Goal: Task Accomplishment & Management: Use online tool/utility

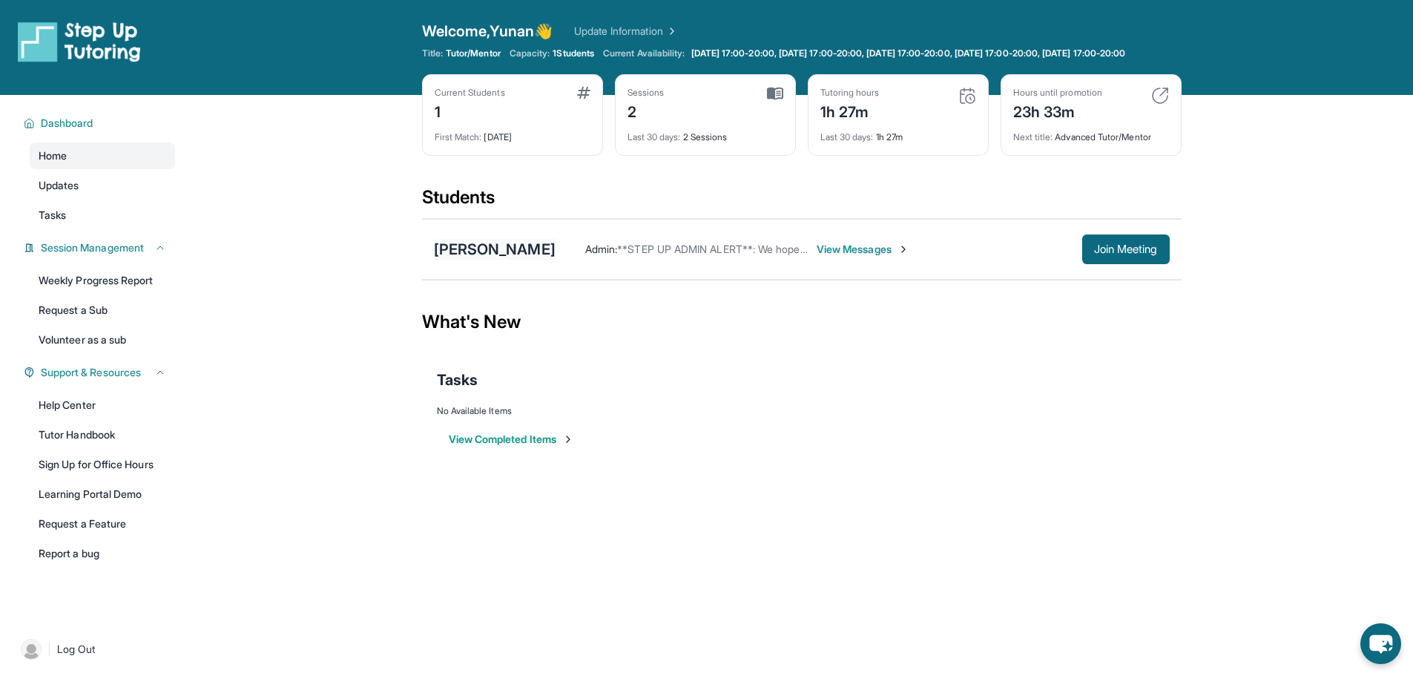
click at [501, 257] on div "[PERSON_NAME]" at bounding box center [495, 249] width 122 height 21
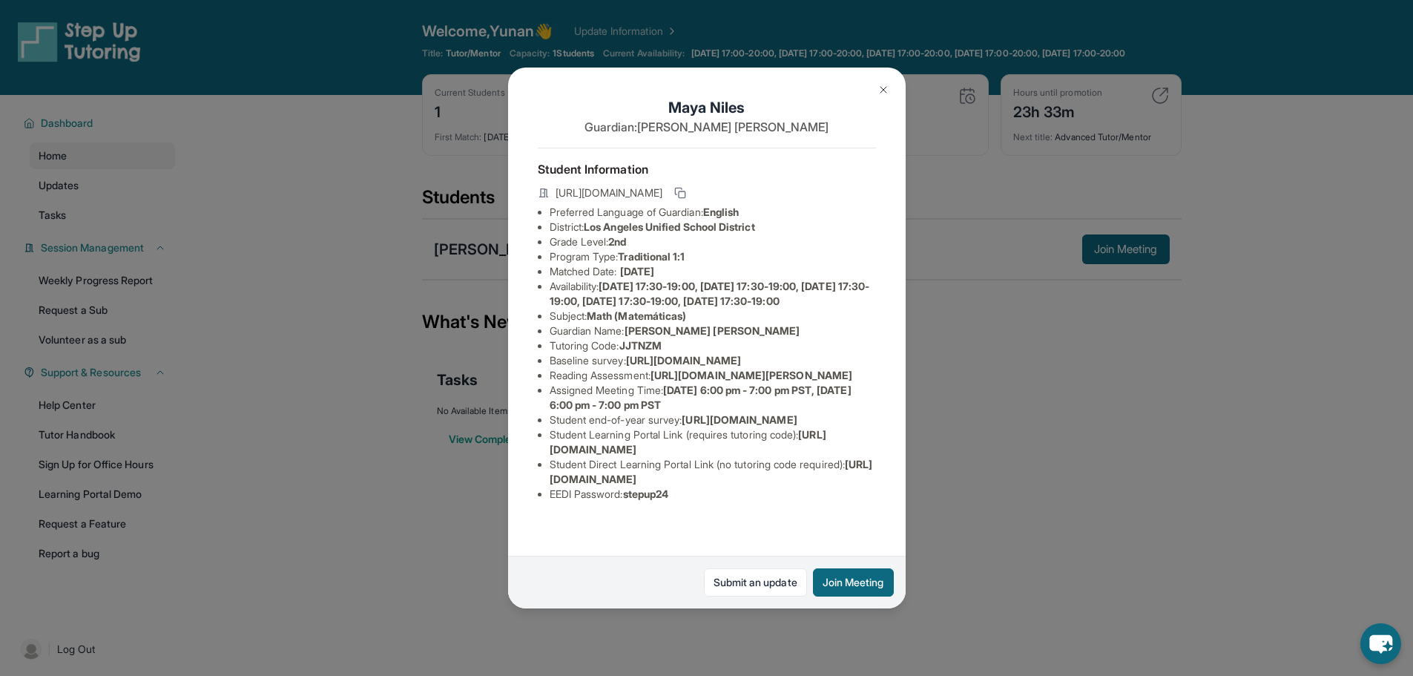
scroll to position [136, 0]
drag, startPoint x: 857, startPoint y: 500, endPoint x: 548, endPoint y: 504, distance: 308.5
click at [548, 501] on ul "Preferred Language of Guardian: English District: [GEOGRAPHIC_DATA] Unified Sch…" at bounding box center [707, 353] width 338 height 297
copy span "[URL][DOMAIN_NAME]"
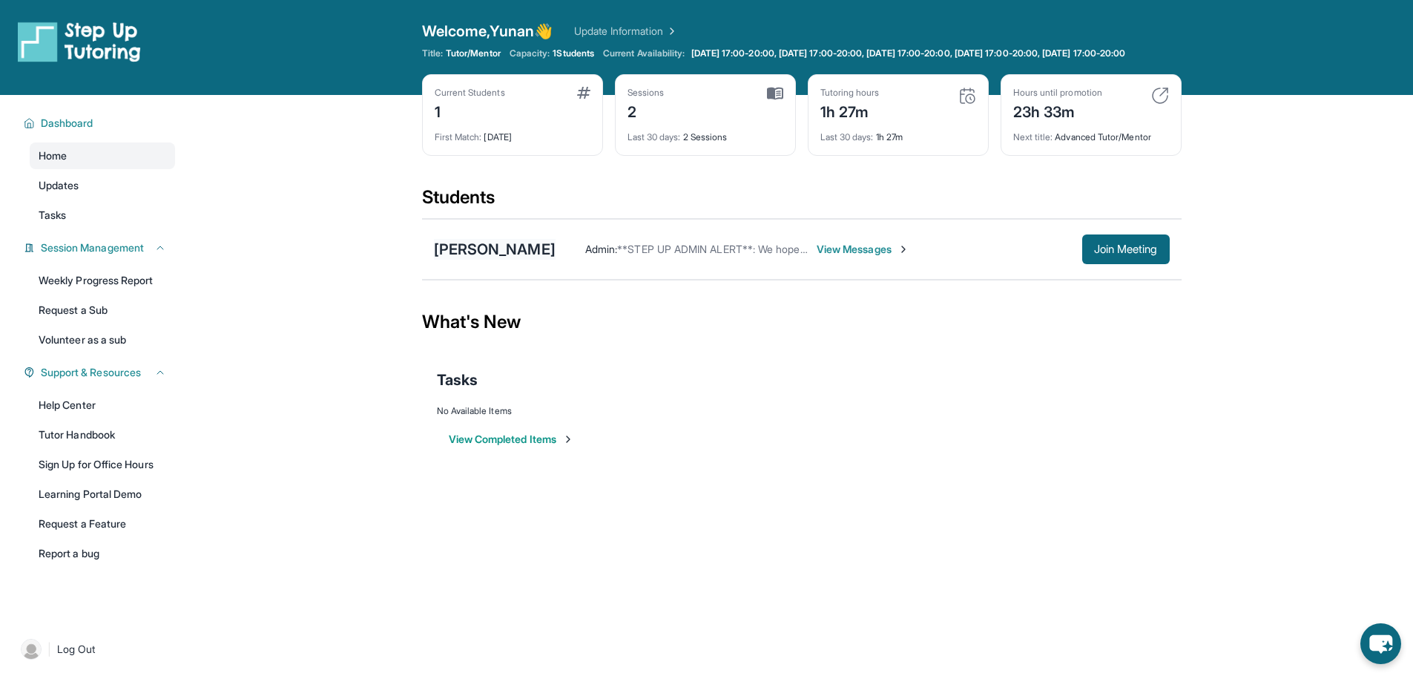
click at [472, 260] on div "[PERSON_NAME]" at bounding box center [495, 249] width 122 height 21
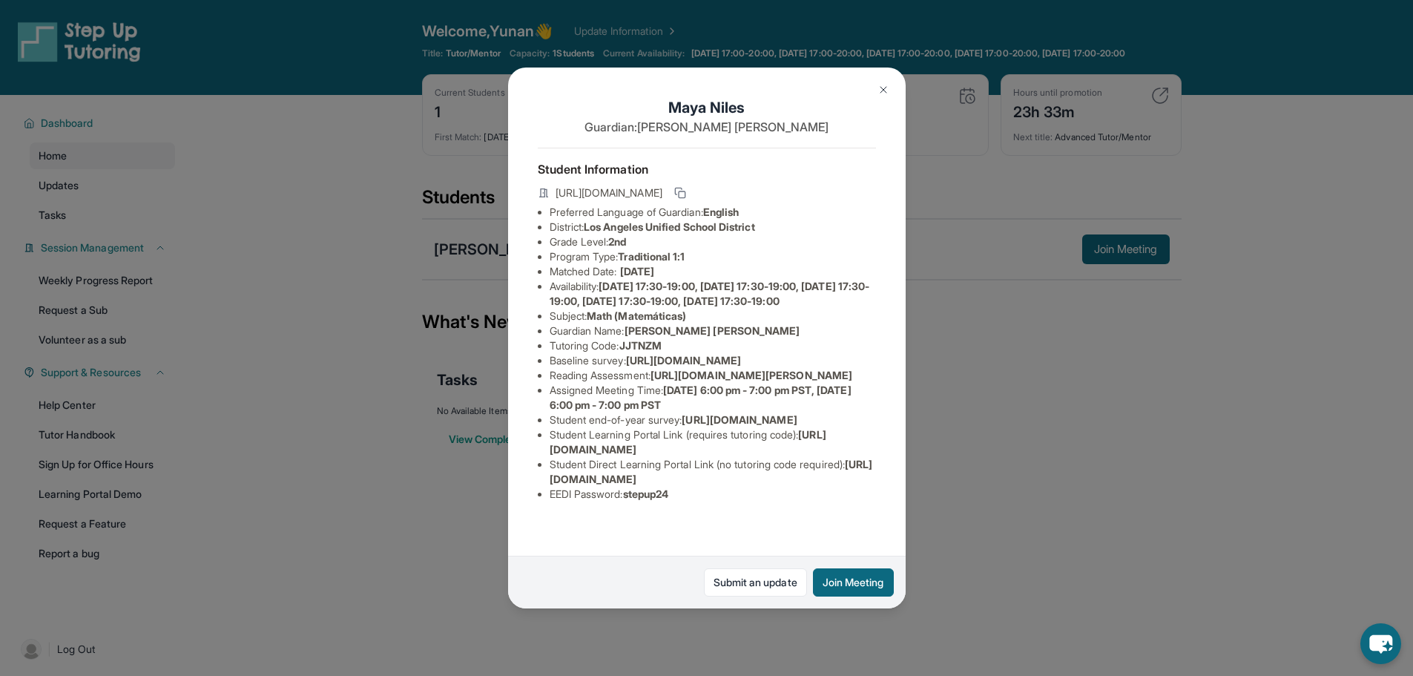
scroll to position [136, 0]
drag, startPoint x: 693, startPoint y: 512, endPoint x: 632, endPoint y: 517, distance: 61.0
click at [632, 501] on li "EEDI Password : stepup24" at bounding box center [713, 494] width 326 height 15
copy span "stepup24"
click at [869, 584] on button "Join Meeting" at bounding box center [853, 582] width 81 height 28
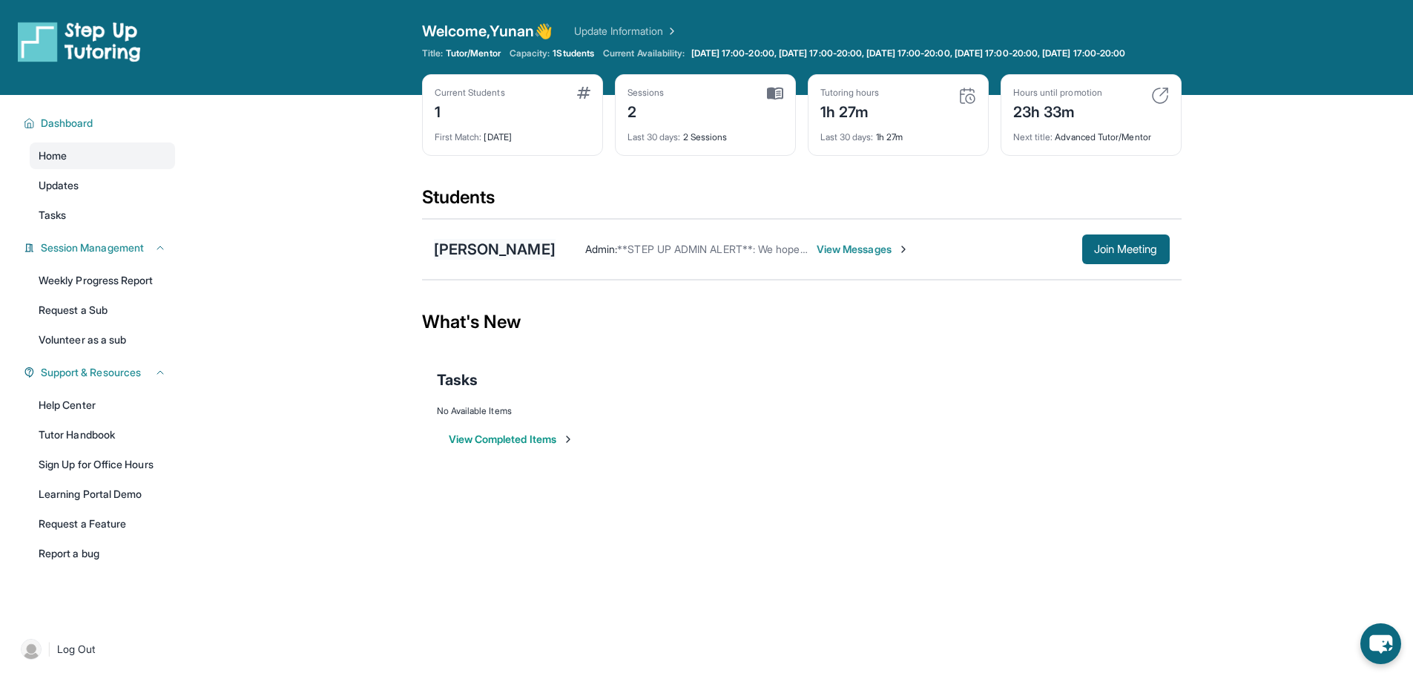
click at [481, 260] on div "[PERSON_NAME]" at bounding box center [495, 249] width 122 height 21
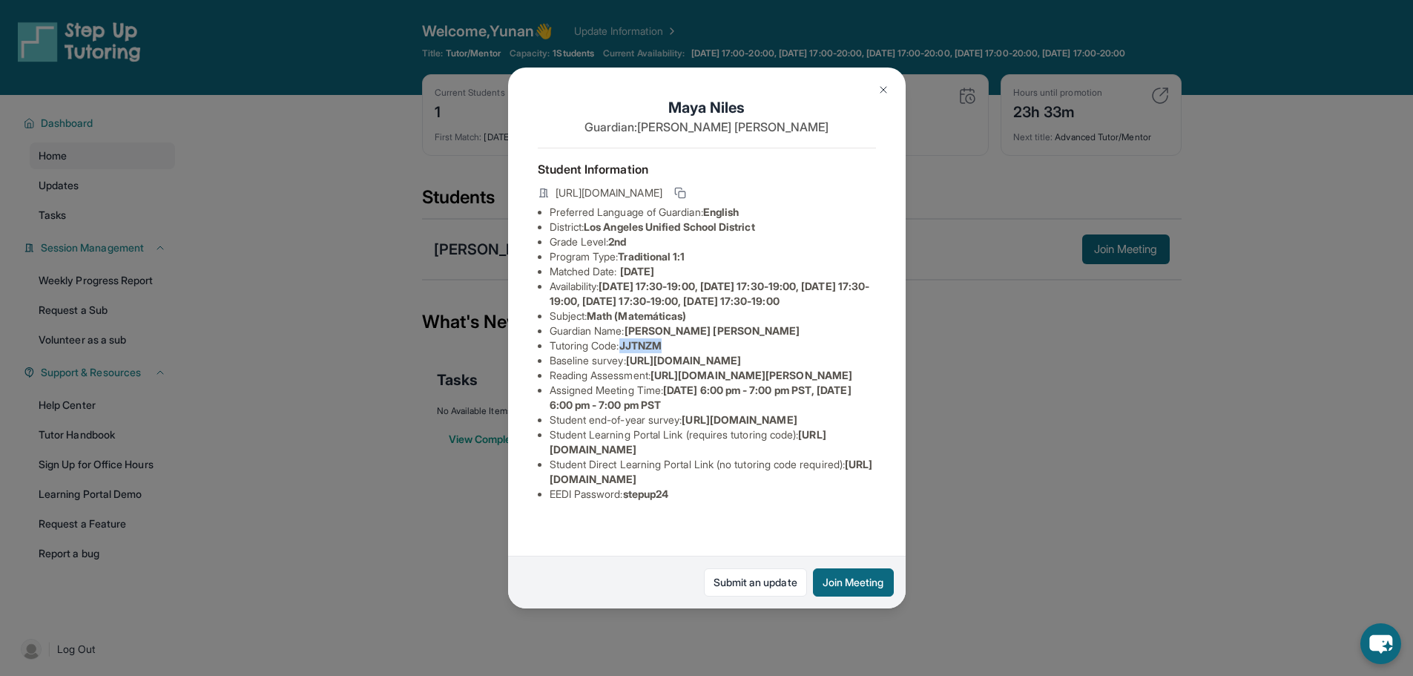
drag, startPoint x: 685, startPoint y: 369, endPoint x: 625, endPoint y: 370, distance: 59.3
click at [625, 353] on li "Tutoring Code : JJTNZM" at bounding box center [713, 345] width 326 height 15
copy span "JJTNZM"
click at [748, 233] on span "Los Angeles Unified School District" at bounding box center [669, 226] width 171 height 13
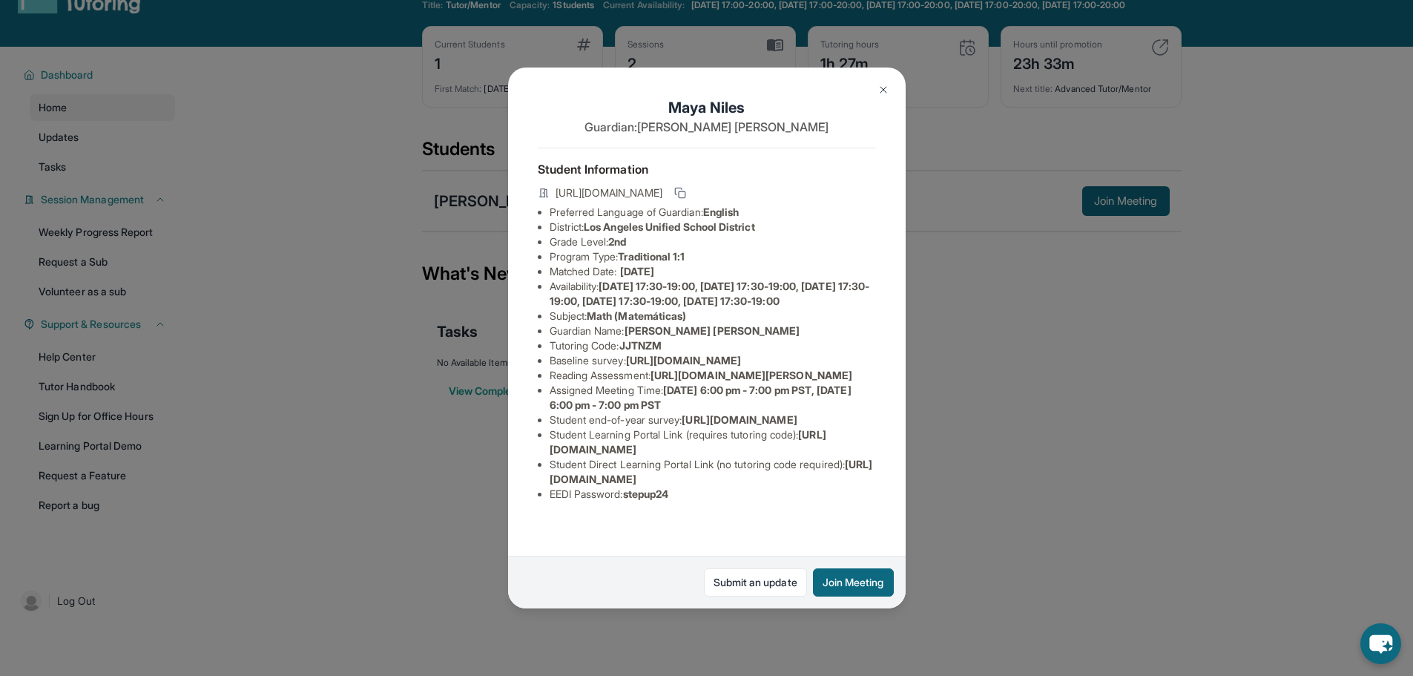
scroll to position [74, 0]
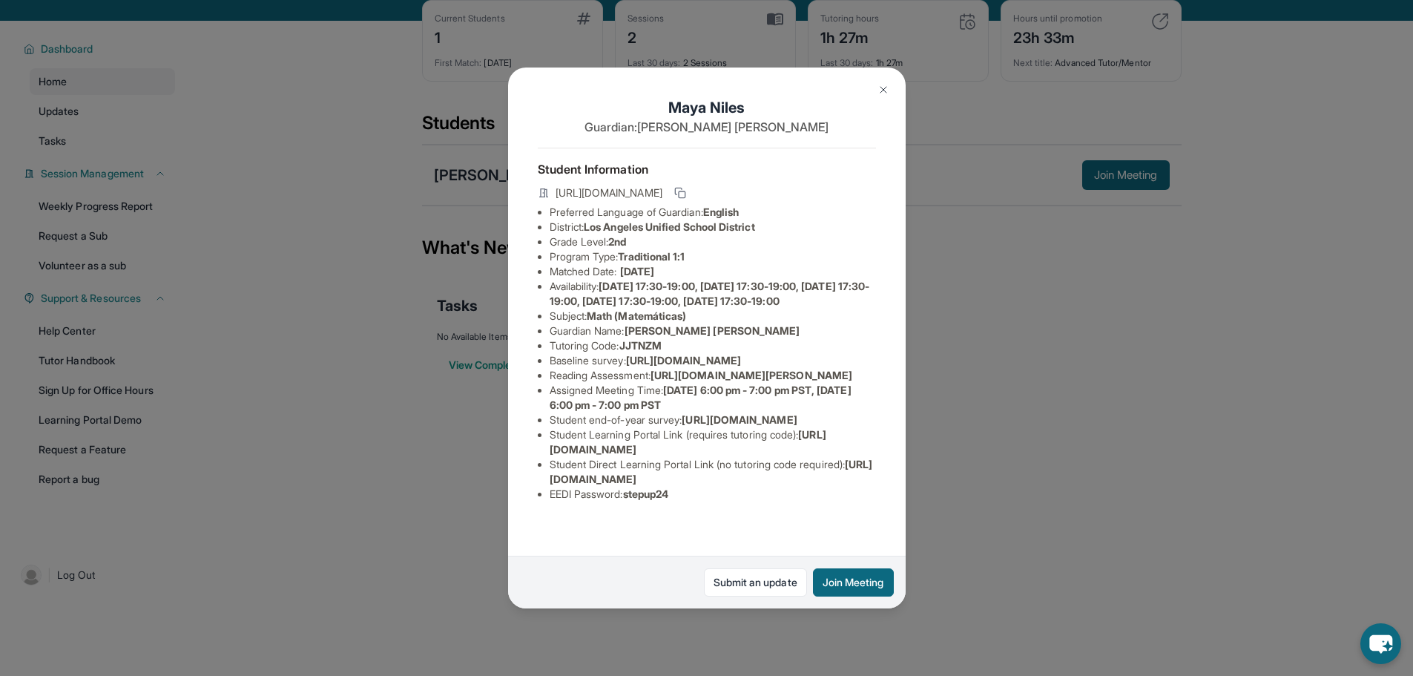
drag, startPoint x: 883, startPoint y: 85, endPoint x: 1167, endPoint y: 4, distance: 295.5
click at [884, 84] on img at bounding box center [883, 90] width 12 height 12
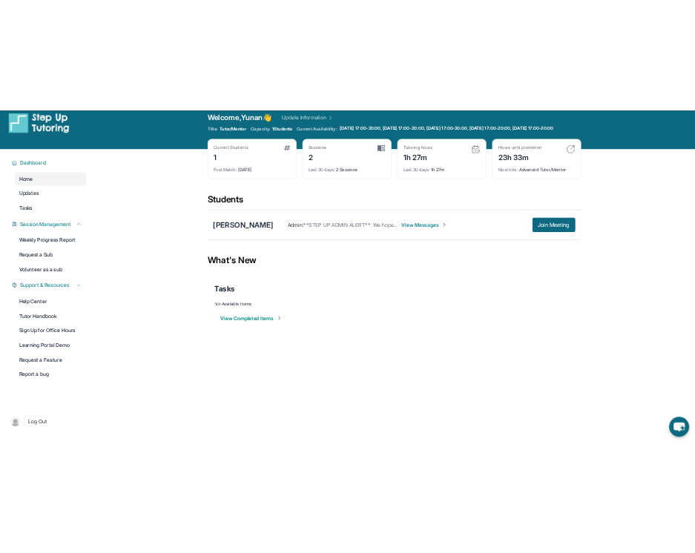
scroll to position [0, 0]
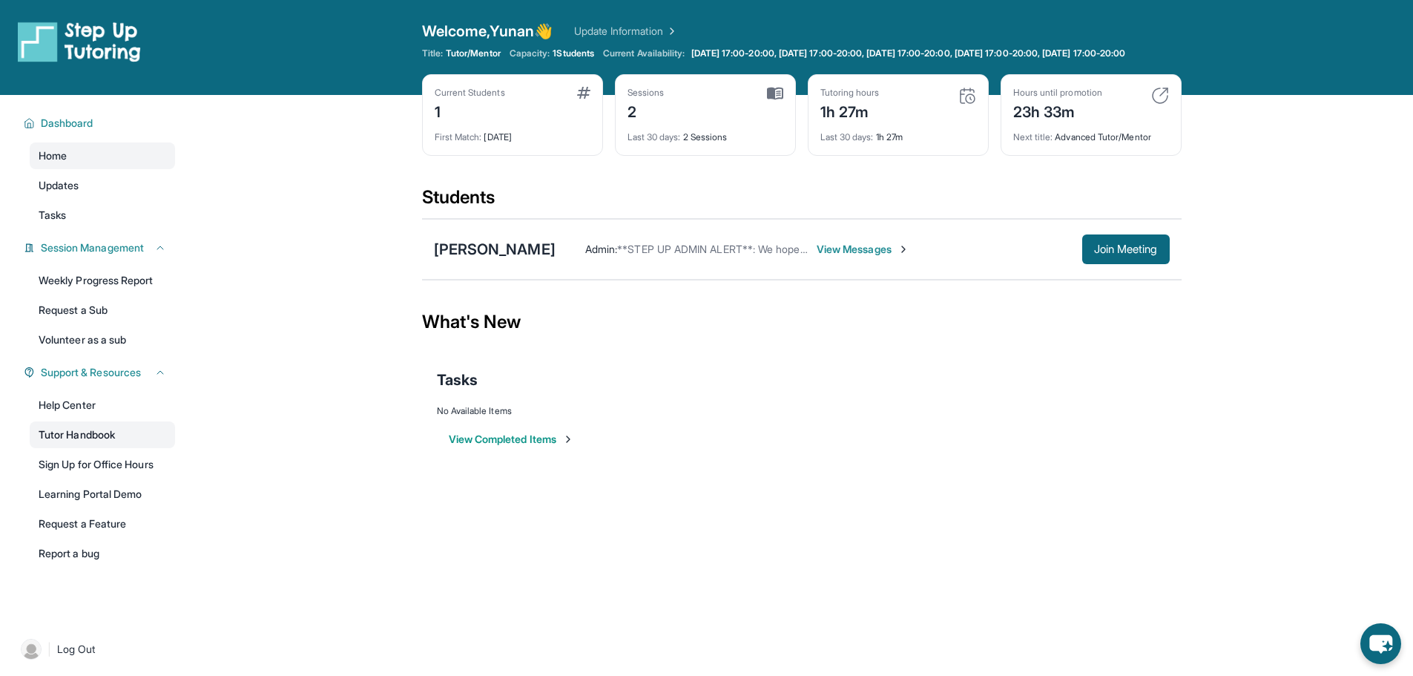
click at [104, 438] on link "Tutor Handbook" at bounding box center [102, 434] width 145 height 27
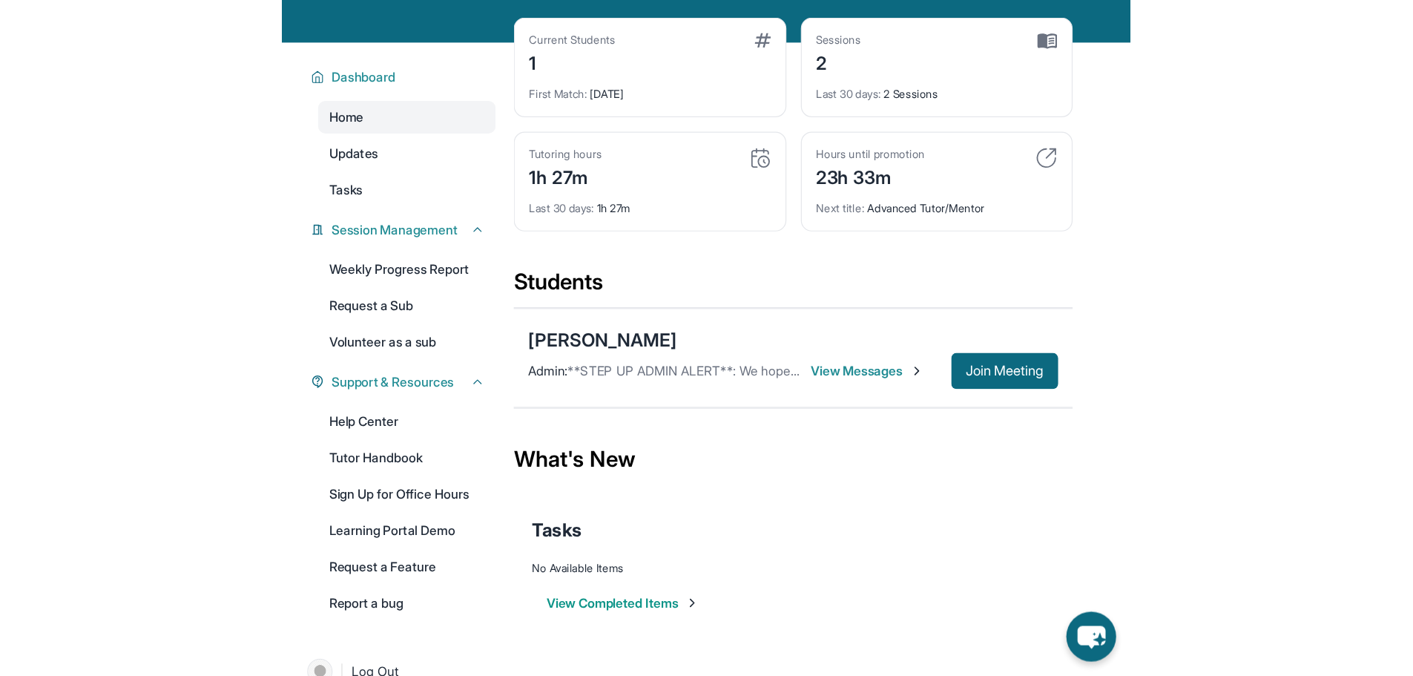
scroll to position [74, 0]
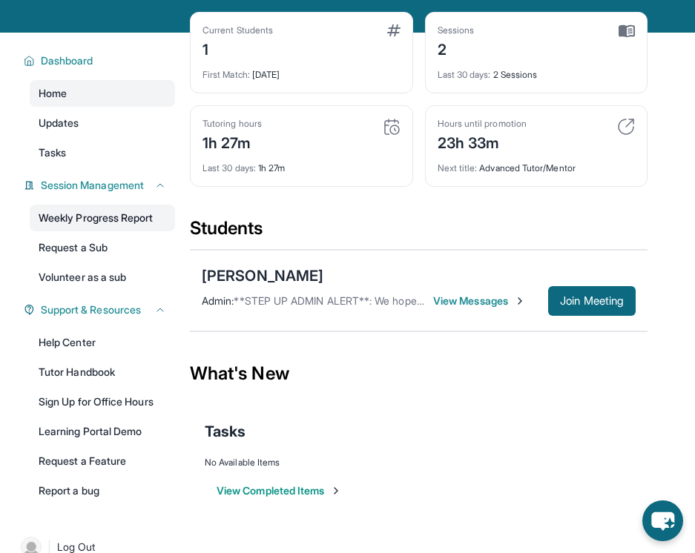
click at [122, 231] on link "Weekly Progress Report" at bounding box center [102, 218] width 145 height 27
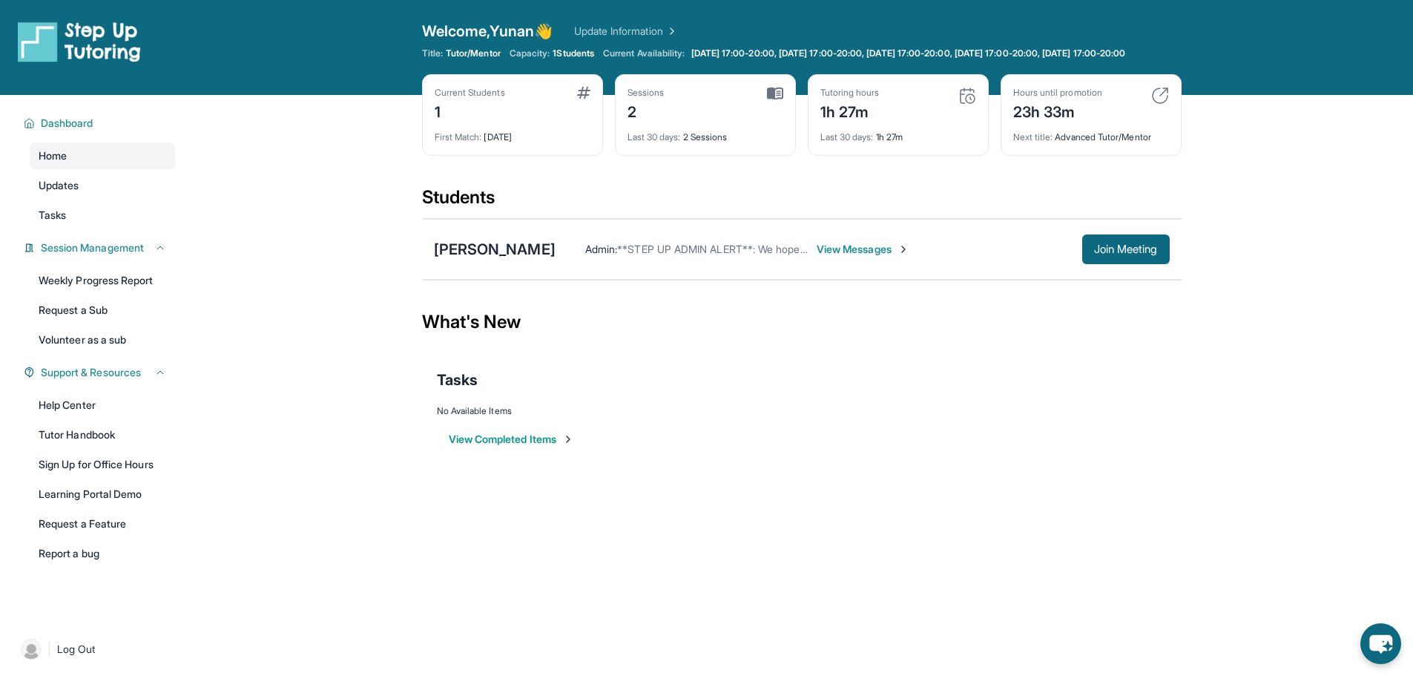
click at [617, 255] on span "**STEP UP ADMIN ALERT**: We hope you have a great tutoring session [DATE]! Here…" at bounding box center [1012, 249] width 790 height 13
click at [460, 258] on div "[PERSON_NAME]" at bounding box center [495, 249] width 122 height 21
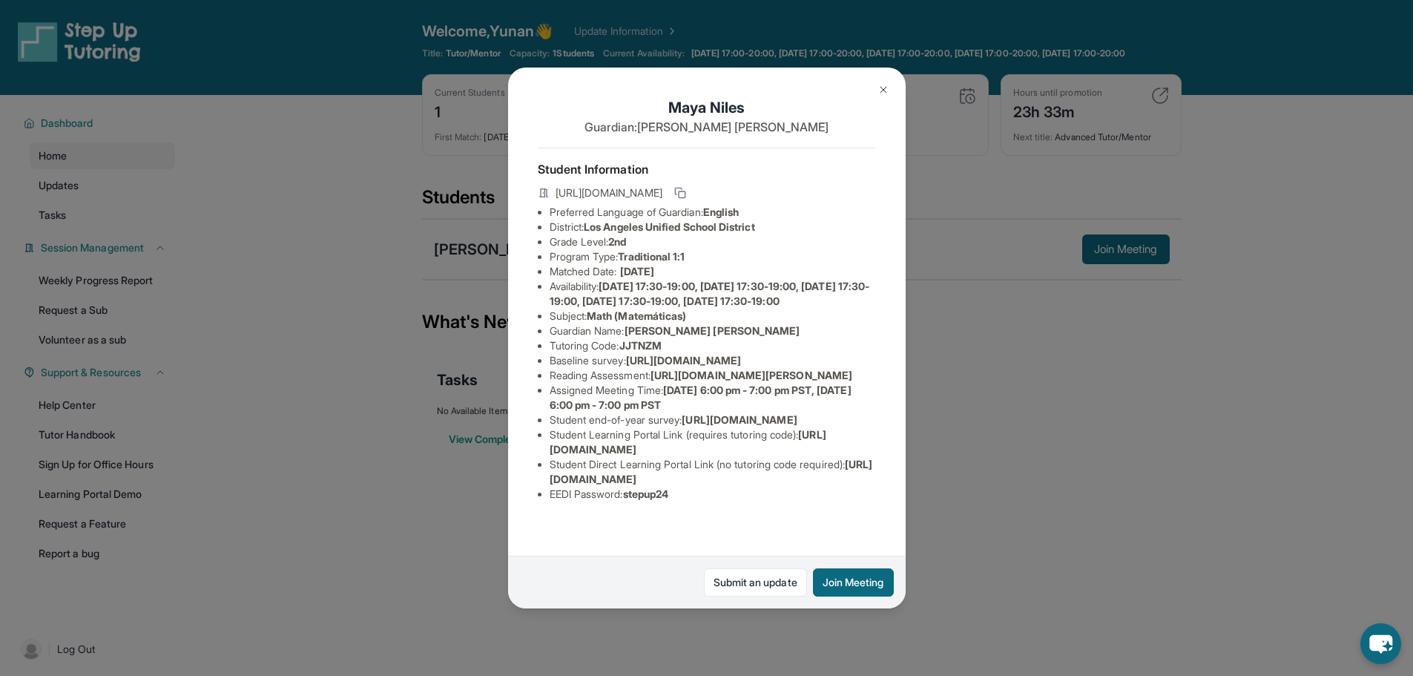
scroll to position [136, 0]
drag, startPoint x: 550, startPoint y: 474, endPoint x: 811, endPoint y: 472, distance: 260.3
click at [811, 457] on li "Student Learning Portal Link (requires tutoring code) : https://student-portal.…" at bounding box center [713, 442] width 326 height 30
copy span "[URL][DOMAIN_NAME]"
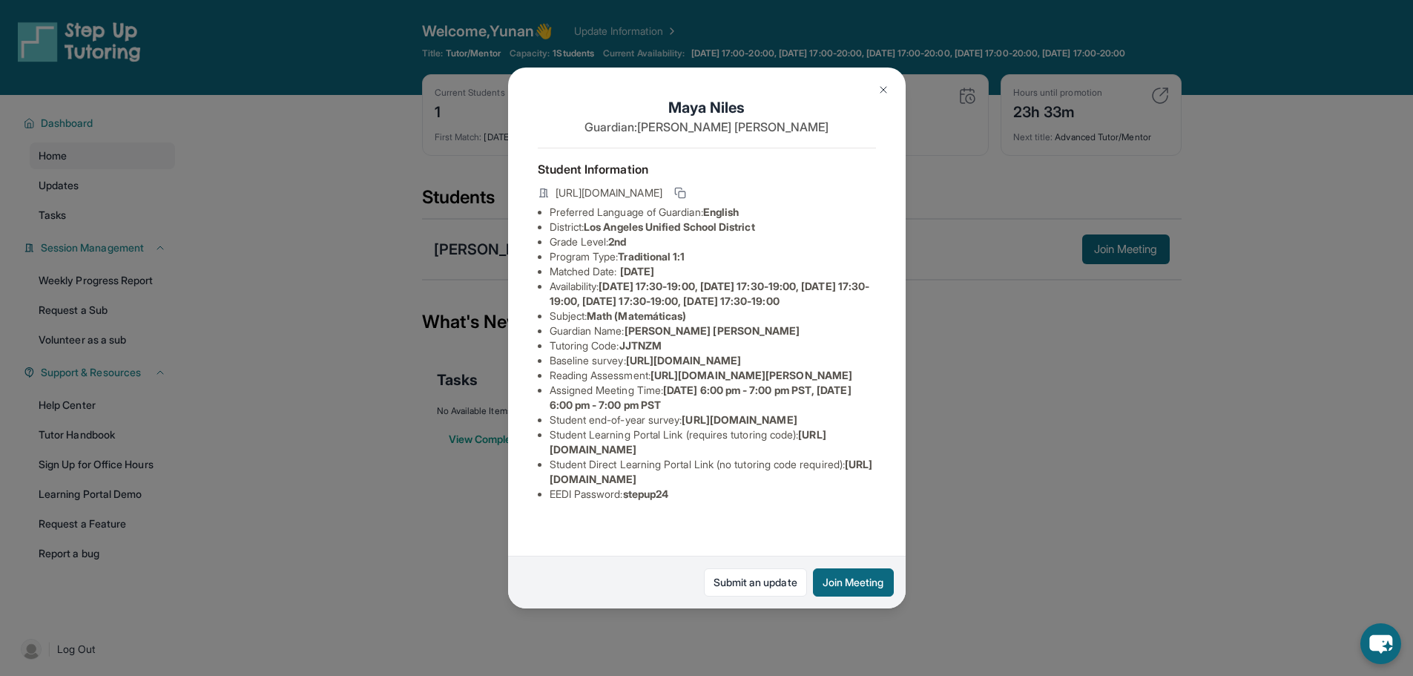
drag, startPoint x: 775, startPoint y: 203, endPoint x: 724, endPoint y: 206, distance: 51.3
click at [662, 200] on span "[URL][DOMAIN_NAME]" at bounding box center [608, 192] width 107 height 15
copy span "JJTNZM"
click at [701, 501] on li "EEDI Password : stepup24" at bounding box center [713, 494] width 326 height 15
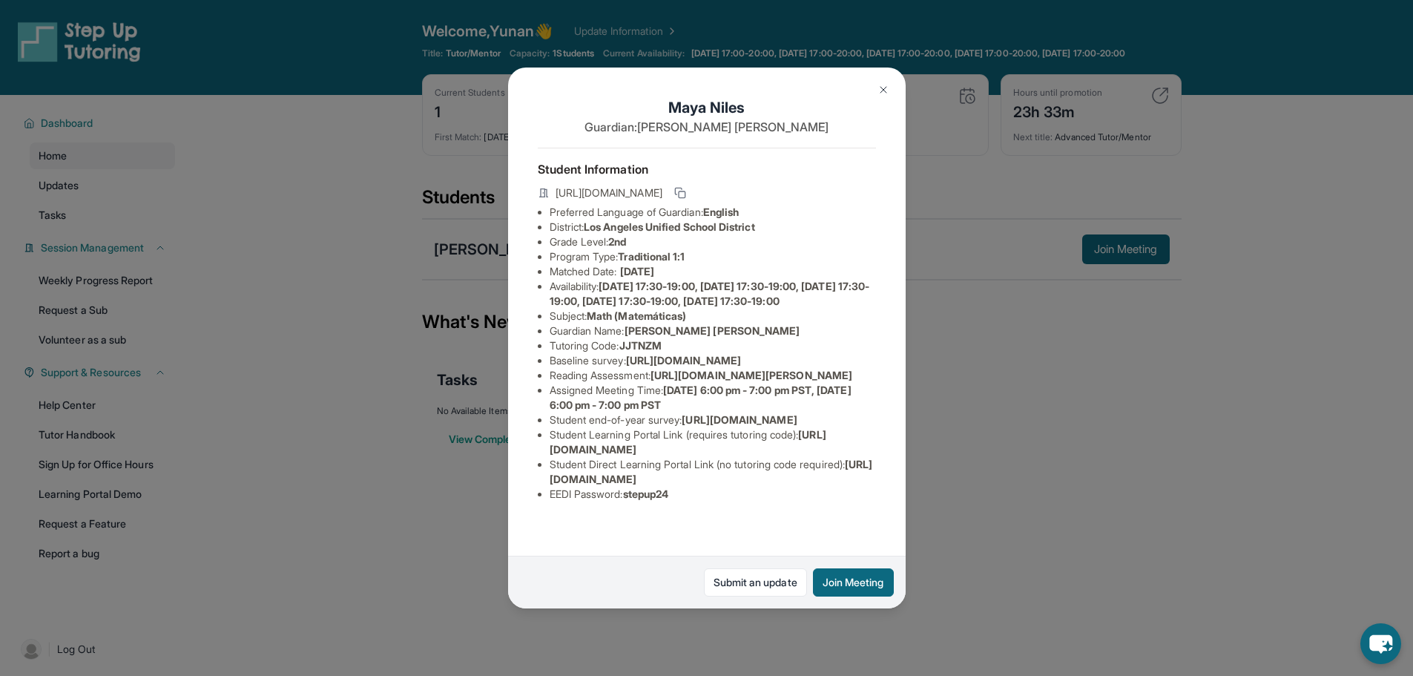
click at [696, 383] on span "[DATE] 6:00 pm - 7:00 pm PST, [DATE] 6:00 pm - 7:00 pm PST" at bounding box center [701, 396] width 302 height 27
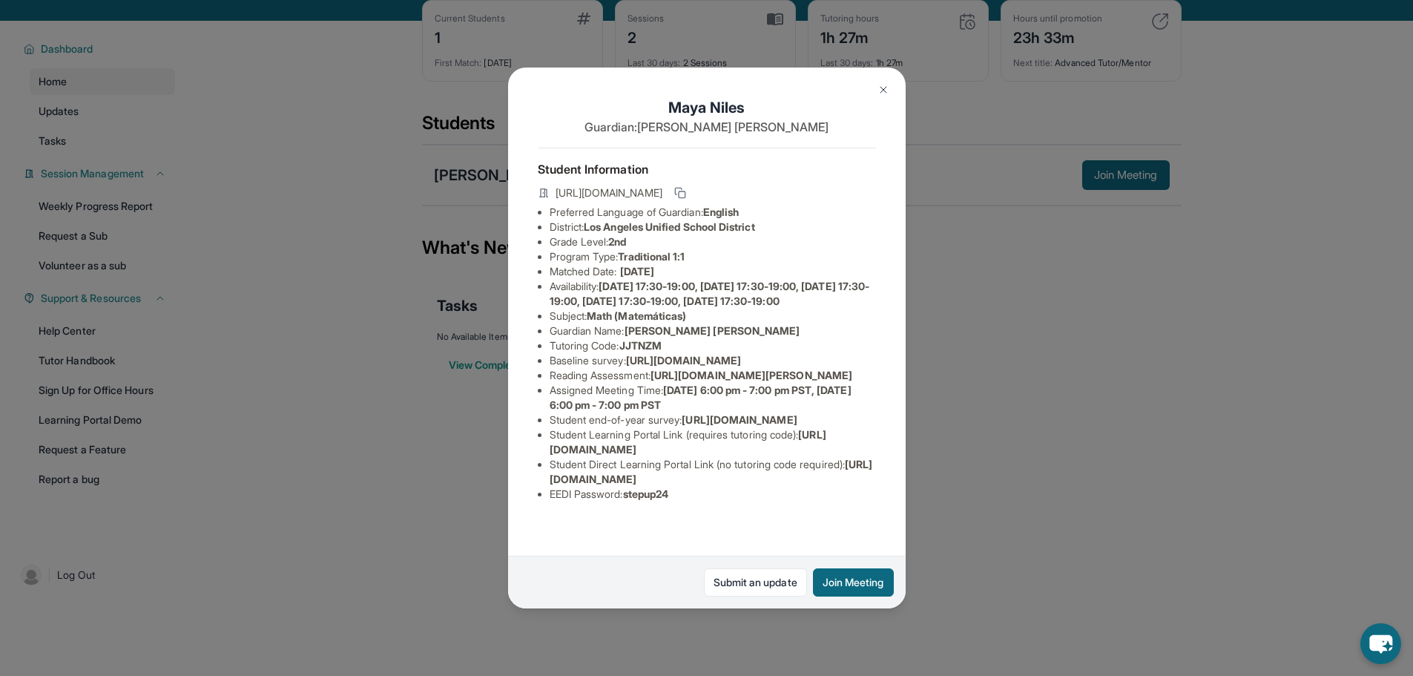
drag, startPoint x: 888, startPoint y: 88, endPoint x: 929, endPoint y: 66, distance: 45.8
click at [890, 88] on button at bounding box center [883, 90] width 30 height 30
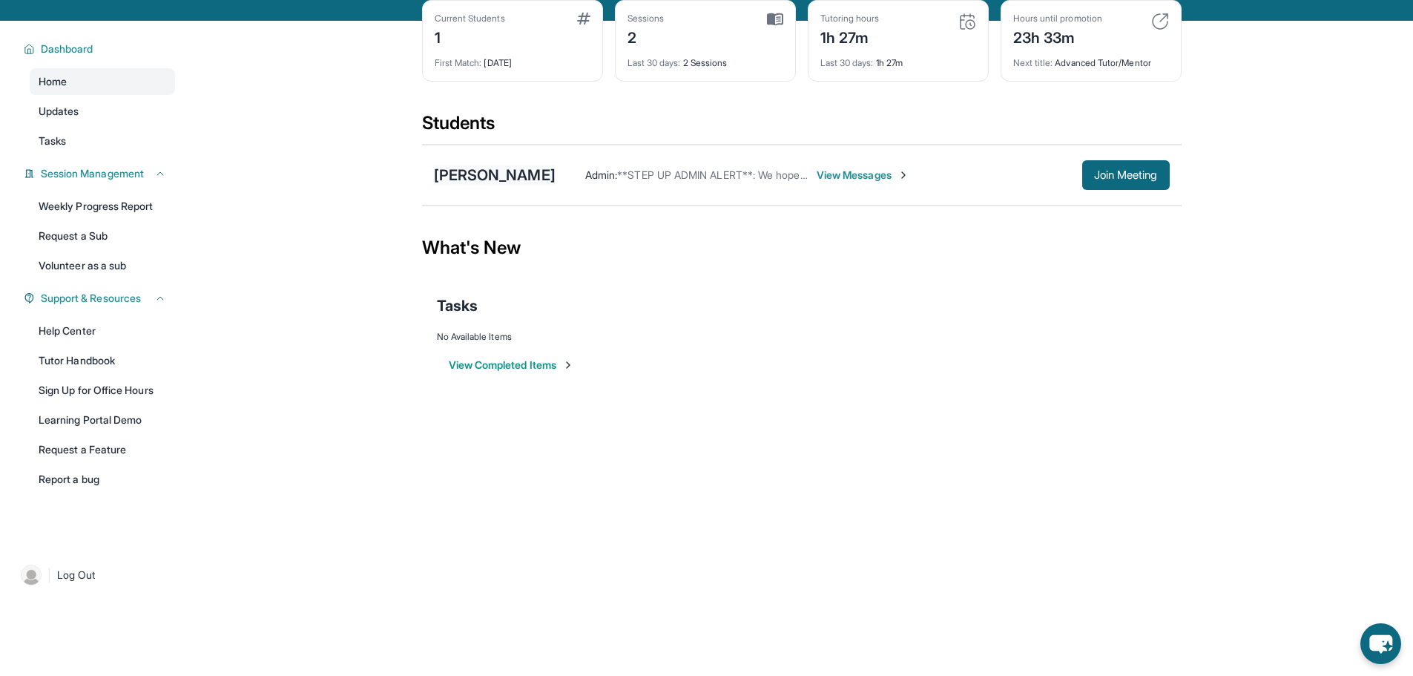
click at [492, 185] on div "[PERSON_NAME]" at bounding box center [495, 175] width 122 height 21
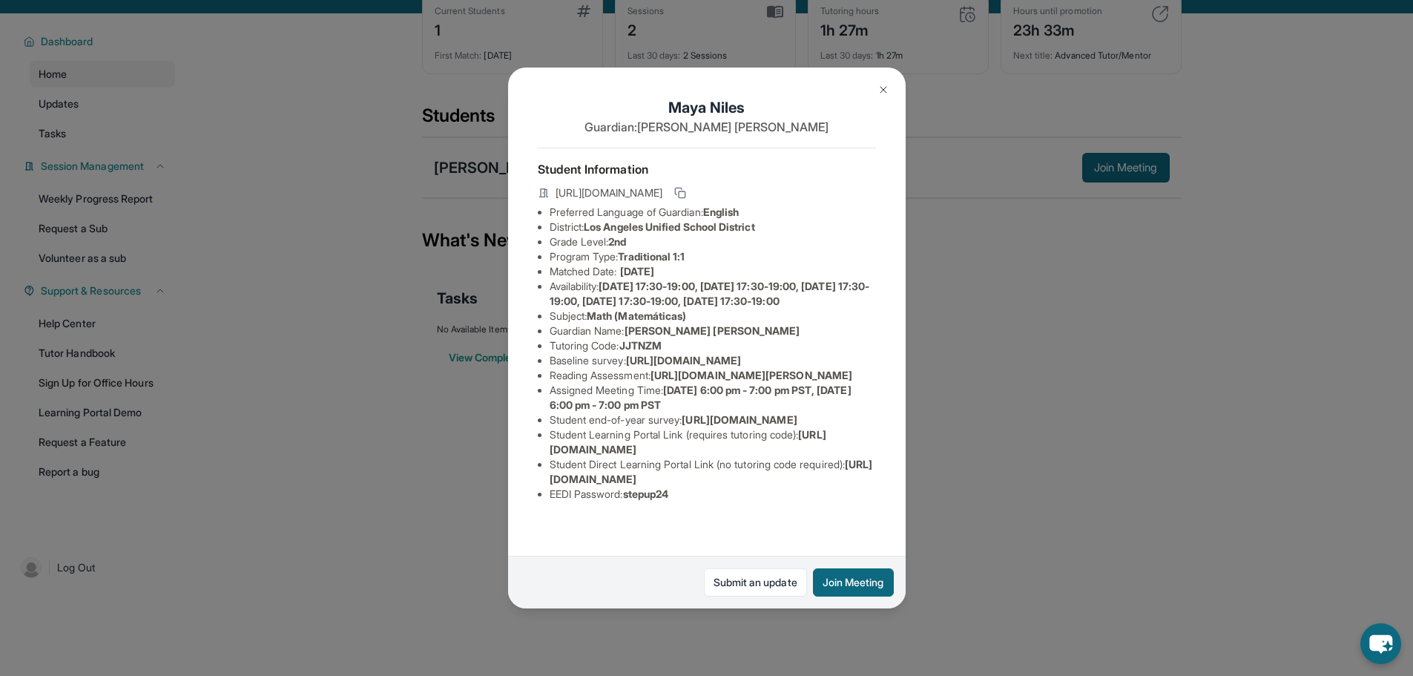
scroll to position [107, 0]
